Goal: Task Accomplishment & Management: Manage account settings

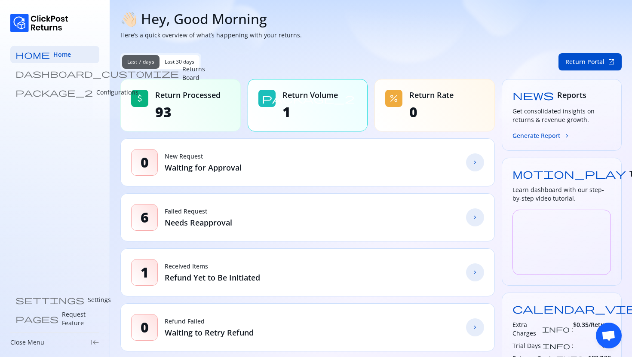
click at [174, 114] on span "93" at bounding box center [187, 112] width 65 height 17
click at [147, 102] on div "attach_money" at bounding box center [139, 98] width 17 height 17
drag, startPoint x: 154, startPoint y: 114, endPoint x: 197, endPoint y: 114, distance: 42.6
click at [197, 114] on div "attach_money Return Processed 93" at bounding box center [180, 105] width 120 height 52
click at [182, 72] on p "Returns Board" at bounding box center [193, 73] width 23 height 17
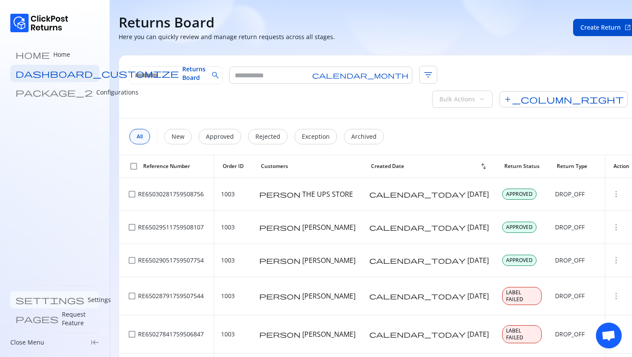
click at [88, 299] on p "Settings" at bounding box center [99, 300] width 23 height 9
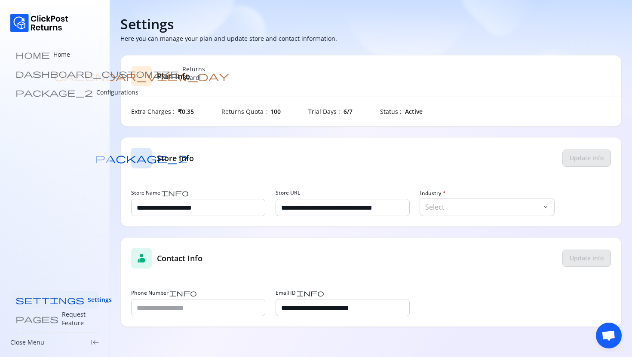
click at [472, 197] on div "Industry * Select keyboard_arrow_down" at bounding box center [487, 203] width 134 height 26
click at [471, 202] on p "Select" at bounding box center [482, 207] width 115 height 10
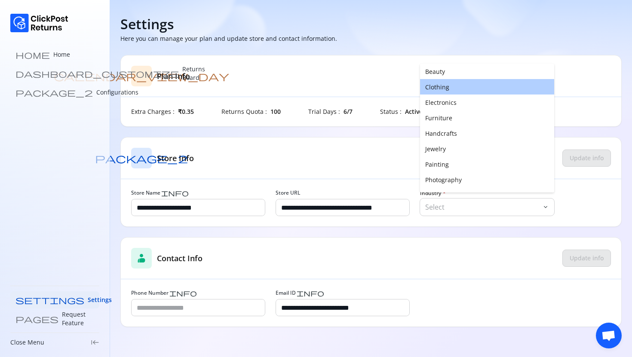
click at [443, 89] on button "Clothing" at bounding box center [487, 86] width 134 height 15
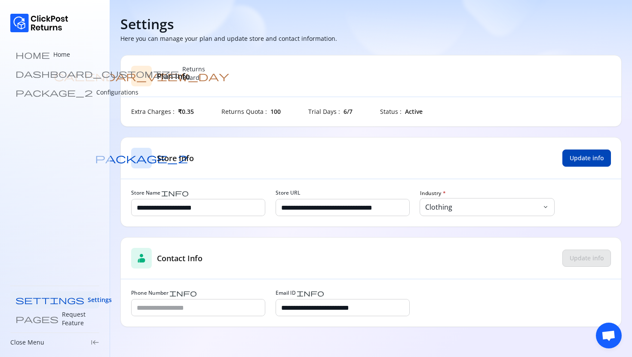
click at [570, 165] on button "Update info" at bounding box center [586, 158] width 49 height 17
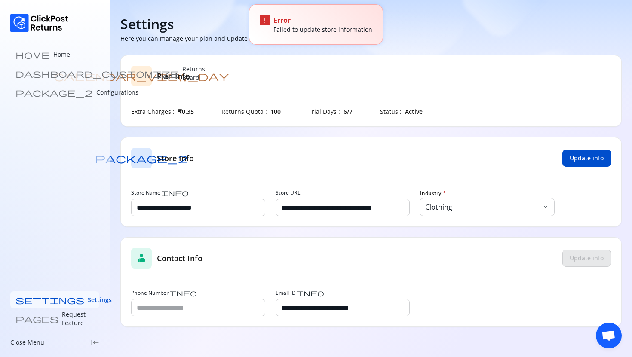
click at [42, 295] on link "settings Settings" at bounding box center [54, 299] width 89 height 17
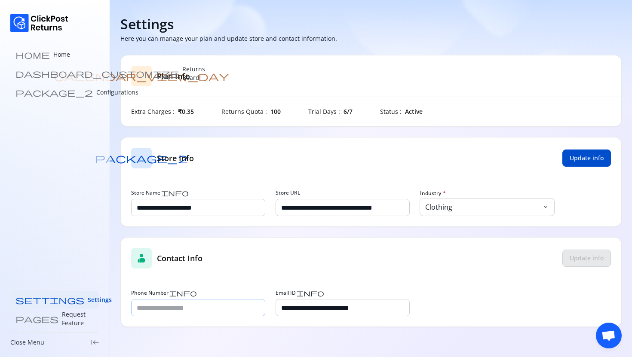
click at [166, 307] on input "Phone Number info" at bounding box center [198, 308] width 133 height 16
click at [586, 256] on span "Update info" at bounding box center [587, 258] width 34 height 9
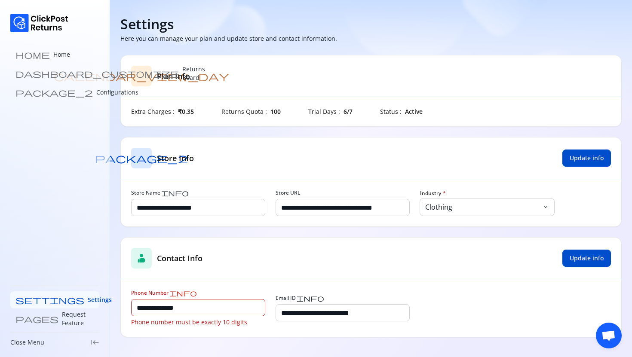
drag, startPoint x: 195, startPoint y: 308, endPoint x: 71, endPoint y: 307, distance: 124.2
click at [71, 307] on div "**********" at bounding box center [316, 178] width 632 height 357
click at [582, 259] on span "Update info" at bounding box center [587, 258] width 34 height 9
type input "*********"
click at [597, 258] on span "Update info" at bounding box center [587, 258] width 34 height 9
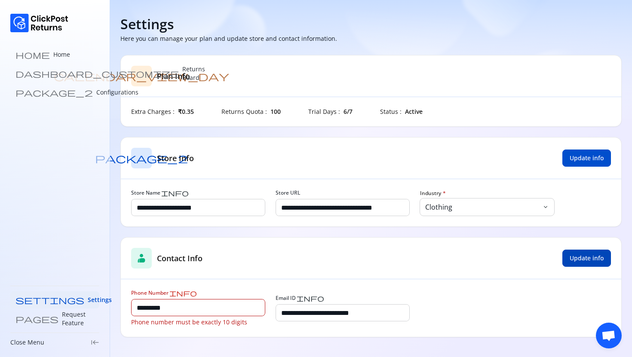
click at [597, 258] on span "Update info" at bounding box center [587, 258] width 34 height 9
click at [53, 58] on p "Home" at bounding box center [61, 54] width 17 height 9
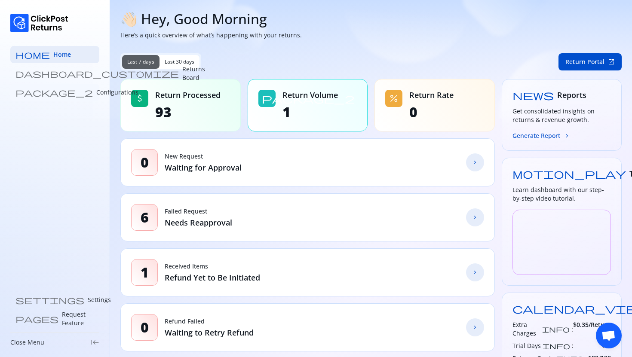
click at [96, 92] on p "Configurations" at bounding box center [117, 92] width 42 height 9
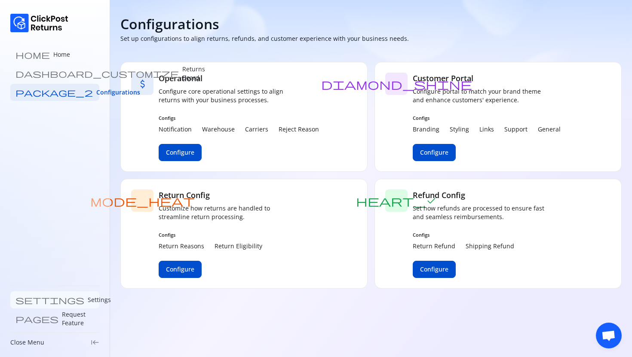
click at [25, 300] on link "settings Settings" at bounding box center [54, 299] width 89 height 17
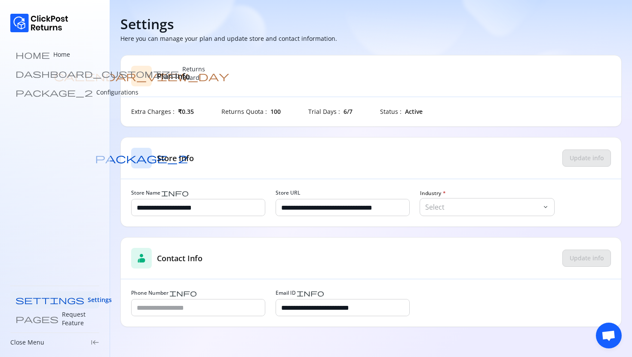
click at [486, 219] on div "**********" at bounding box center [371, 208] width 500 height 37
click at [472, 204] on p "Select" at bounding box center [482, 207] width 115 height 10
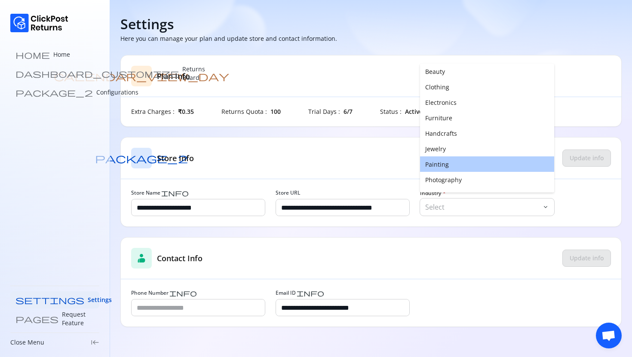
click at [455, 167] on button "Painting" at bounding box center [487, 163] width 134 height 15
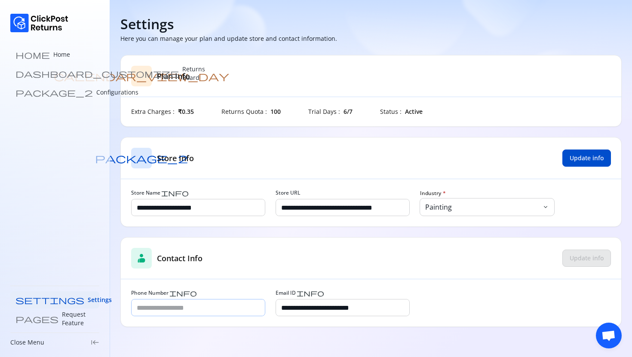
click at [166, 316] on div at bounding box center [198, 307] width 134 height 17
click at [160, 307] on input "Phone Number info" at bounding box center [198, 308] width 133 height 16
type input "**********"
click at [579, 260] on span "Update info" at bounding box center [587, 258] width 34 height 9
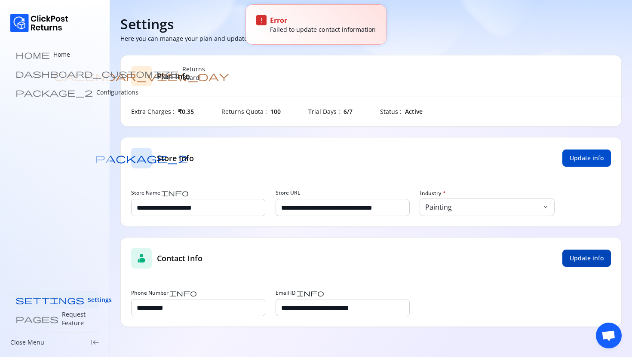
click at [579, 260] on span "Update info" at bounding box center [587, 258] width 34 height 9
click at [577, 153] on button "Update info" at bounding box center [586, 158] width 49 height 17
click at [96, 91] on p "Configurations" at bounding box center [117, 92] width 42 height 9
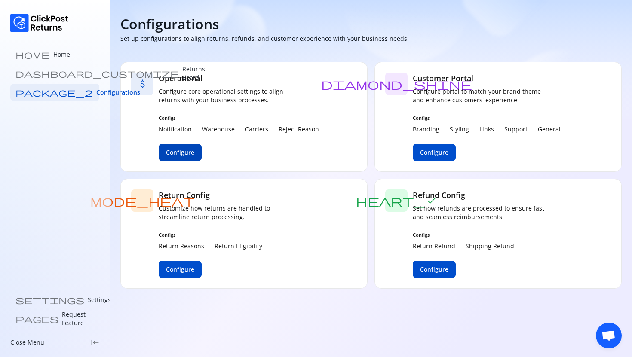
click at [174, 153] on span "Configure" at bounding box center [180, 152] width 28 height 9
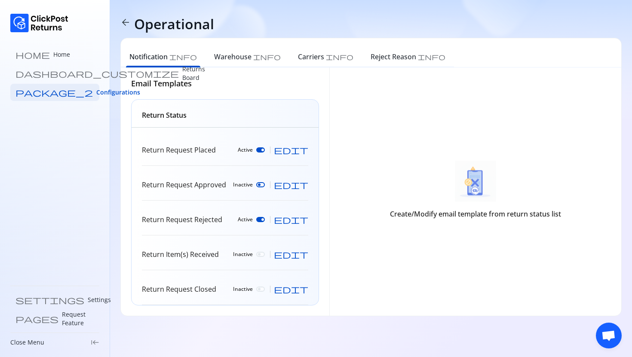
click at [189, 144] on div "Return Request Placed Active edit" at bounding box center [225, 150] width 166 height 31
click at [265, 150] on div at bounding box center [260, 149] width 9 height 5
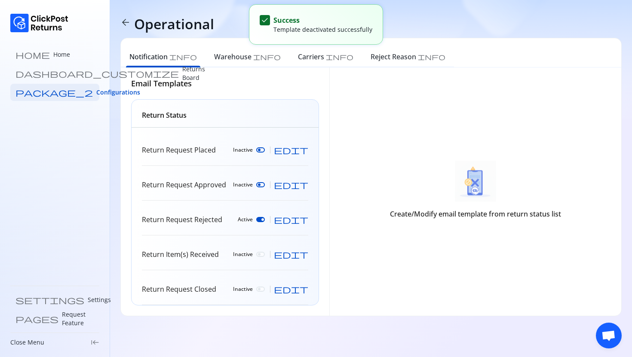
click at [270, 149] on div "Inactive" at bounding box center [251, 150] width 37 height 7
click at [265, 149] on div at bounding box center [260, 149] width 9 height 5
click at [307, 150] on span "edit" at bounding box center [291, 150] width 34 height 9
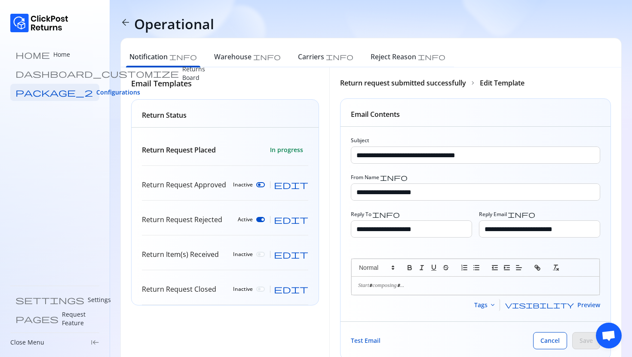
click at [306, 184] on span "edit" at bounding box center [291, 185] width 34 height 9
click at [303, 218] on span "edit" at bounding box center [291, 219] width 34 height 9
click at [302, 251] on span "edit" at bounding box center [291, 254] width 34 height 9
type input "**********"
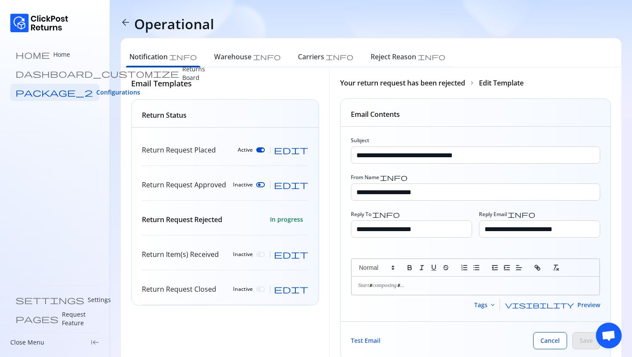
type input "**********"
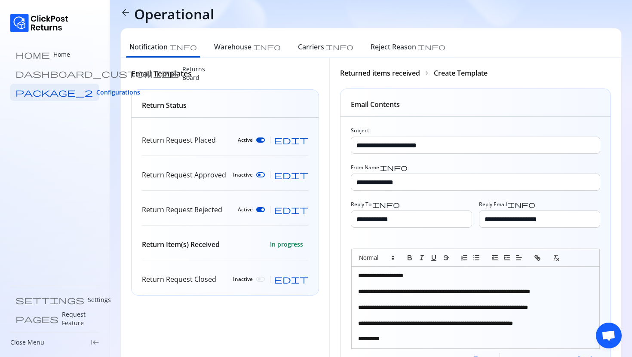
scroll to position [94, 0]
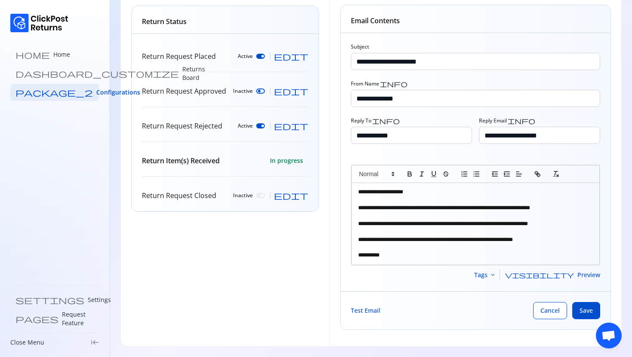
click at [301, 191] on span "edit" at bounding box center [291, 195] width 34 height 9
type input "**********"
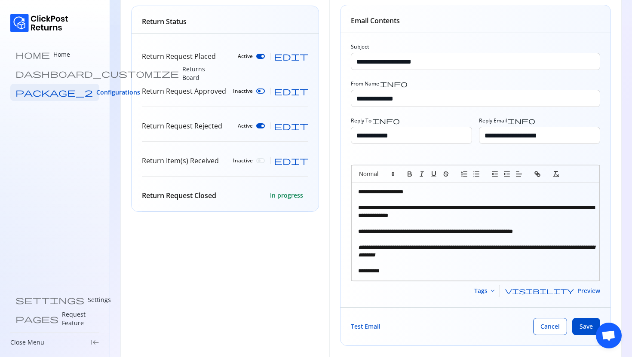
click at [264, 244] on div "Email Templates Return Status Return Request Placed Active edit Return Request …" at bounding box center [225, 168] width 208 height 389
click at [546, 324] on span "Cancel" at bounding box center [549, 326] width 19 height 9
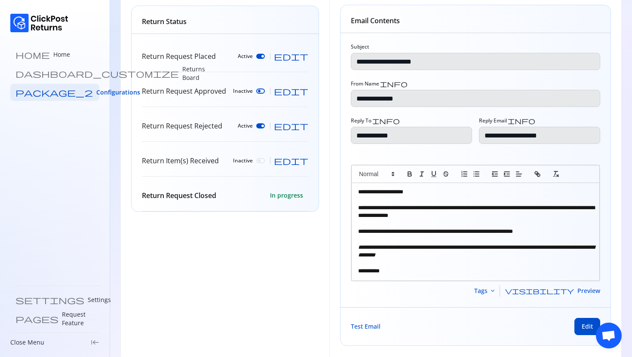
click at [311, 300] on div "Email Templates Return Status Return Request Placed Active edit Return Request …" at bounding box center [225, 168] width 208 height 389
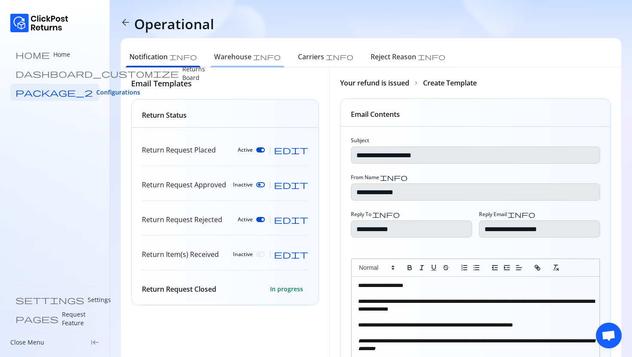
click at [214, 61] on h6 "Warehouse" at bounding box center [232, 57] width 37 height 10
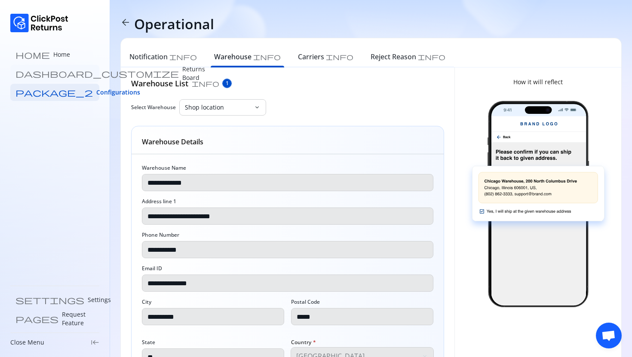
click at [37, 68] on link "dashboard_customize Returns Board" at bounding box center [54, 73] width 89 height 17
